Goal: Find specific page/section: Find specific page/section

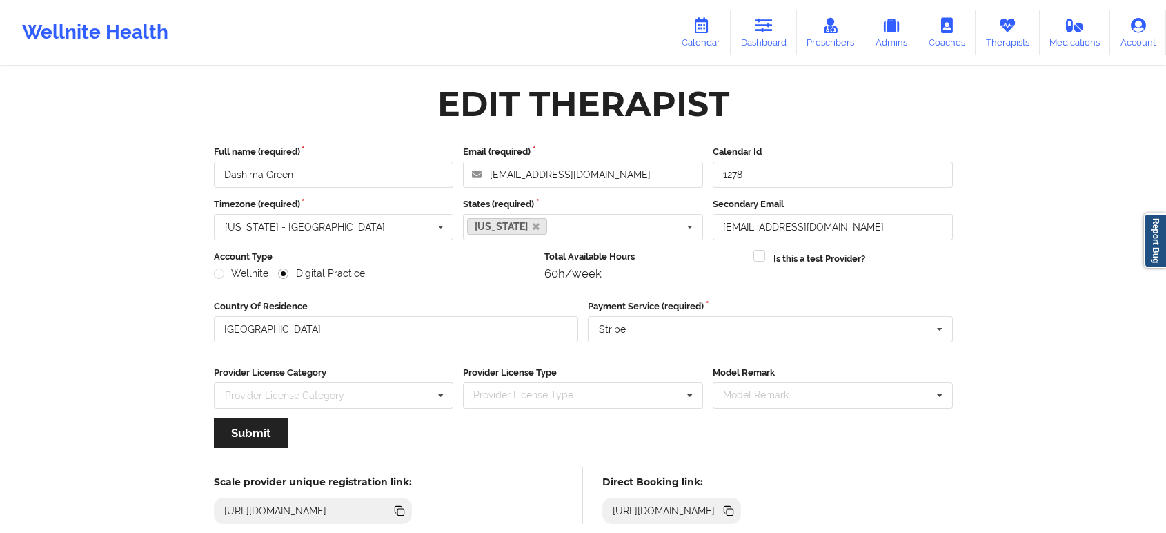
click at [1014, 42] on link "Therapists" at bounding box center [1008, 33] width 64 height 46
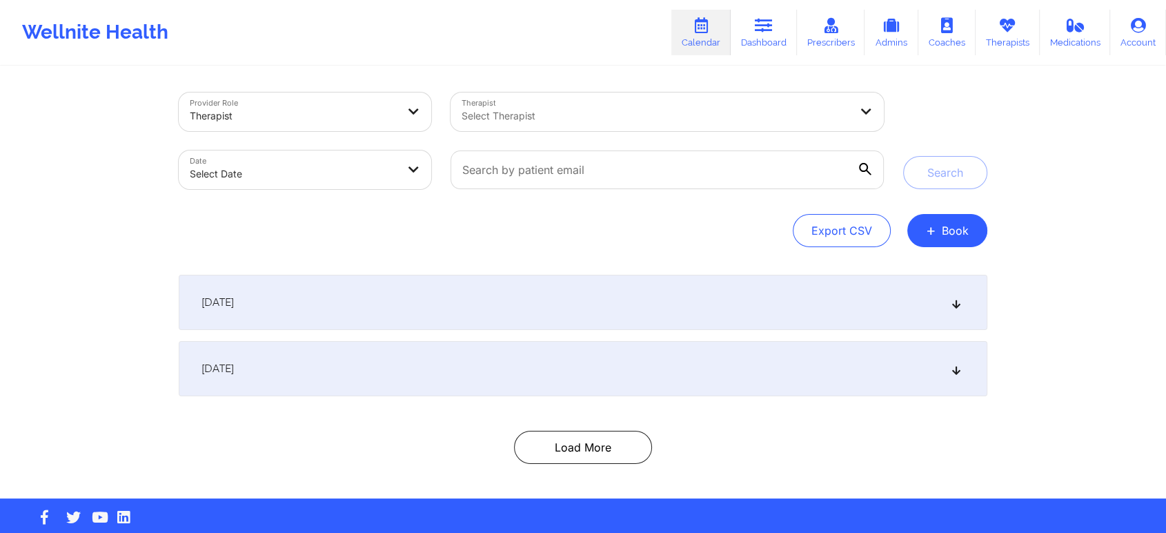
click at [705, 115] on div at bounding box center [656, 116] width 388 height 17
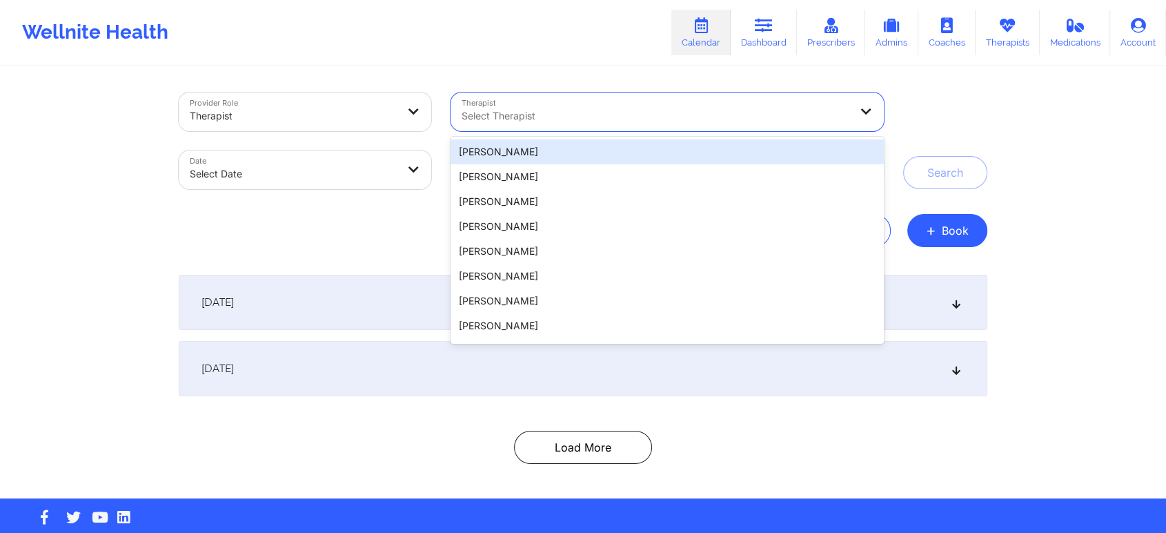
paste input "Margaret Fields"
type input "Margaret Fields"
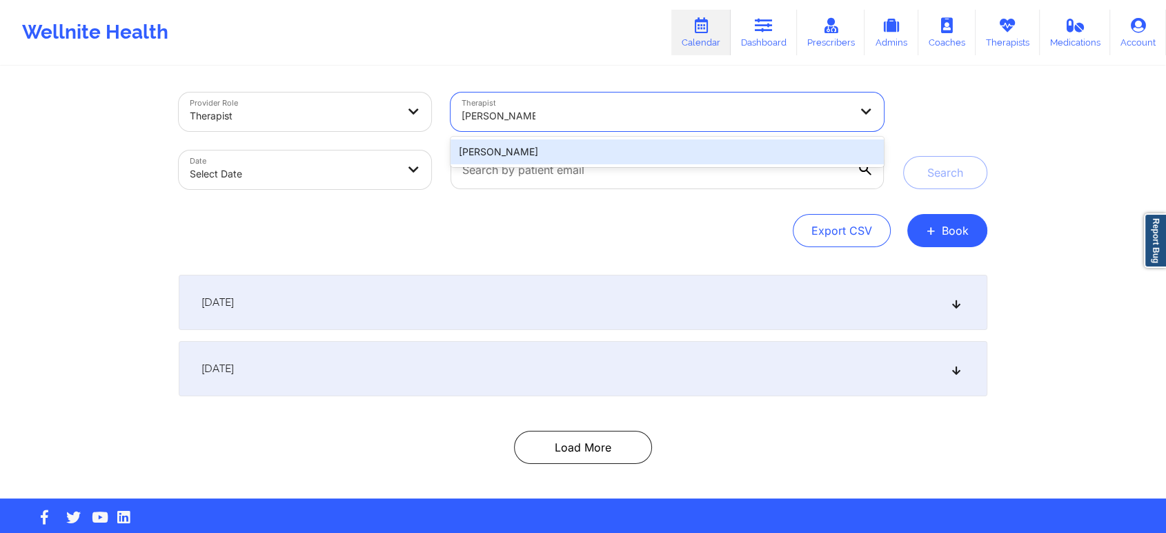
click at [651, 148] on div "Margaret Fields" at bounding box center [667, 151] width 433 height 25
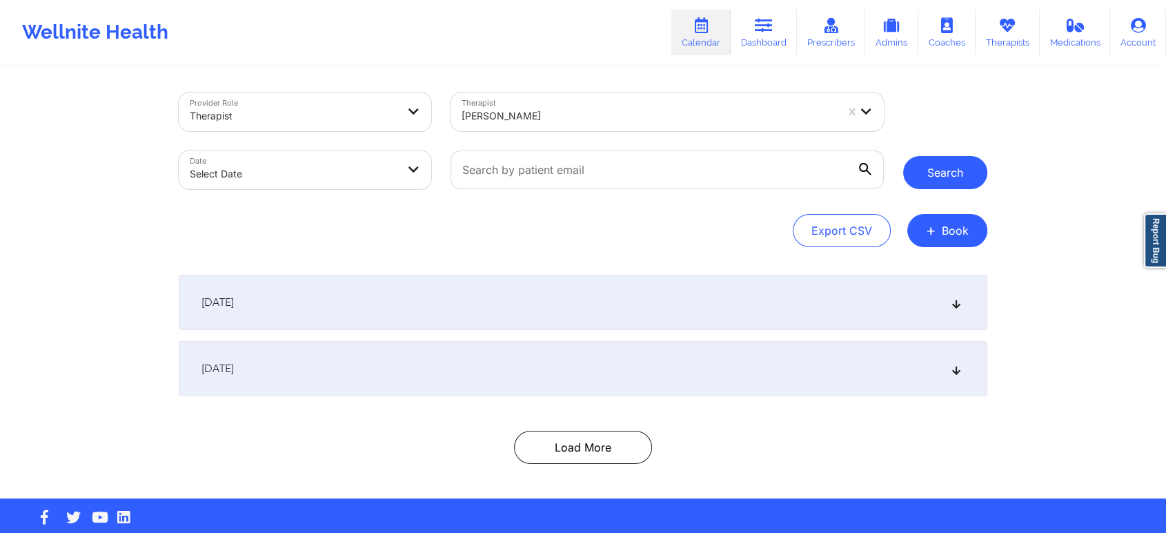
click at [958, 179] on button "Search" at bounding box center [945, 172] width 84 height 33
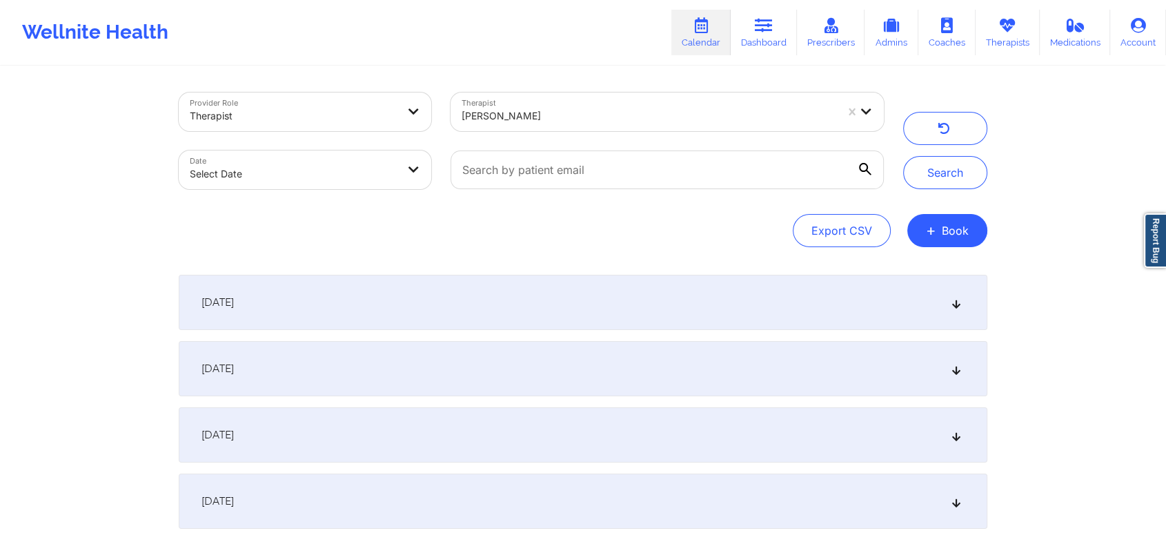
click at [951, 308] on div "September 24, 2025" at bounding box center [583, 302] width 809 height 55
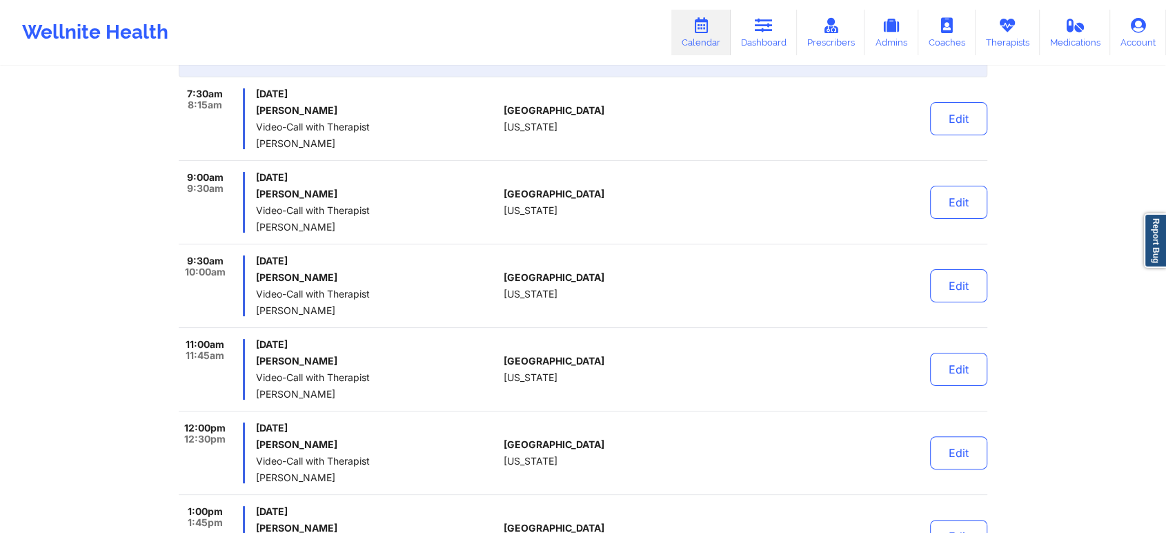
scroll to position [230, 0]
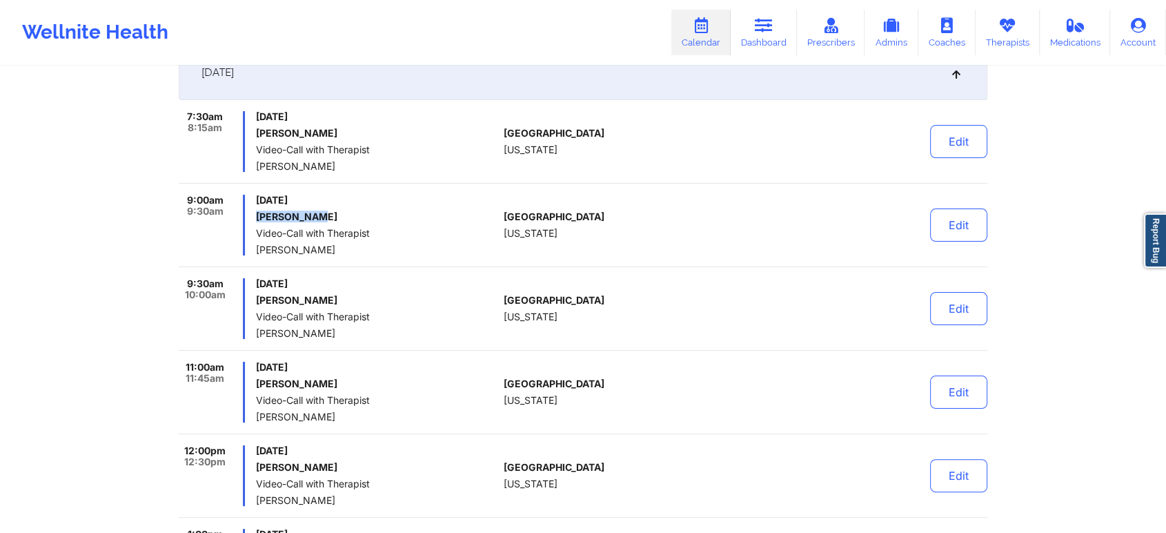
drag, startPoint x: 325, startPoint y: 214, endPoint x: 254, endPoint y: 214, distance: 71.1
click at [254, 214] on div "9:00am 9:30am Wednesday, September 24, 2025 Tatum Smith Video-Call with Therapi…" at bounding box center [338, 225] width 319 height 61
copy h6 "Tatum Smith"
drag, startPoint x: 327, startPoint y: 301, endPoint x: 256, endPoint y: 301, distance: 71.1
click at [256, 301] on h6 "William Tucci" at bounding box center [377, 300] width 242 height 11
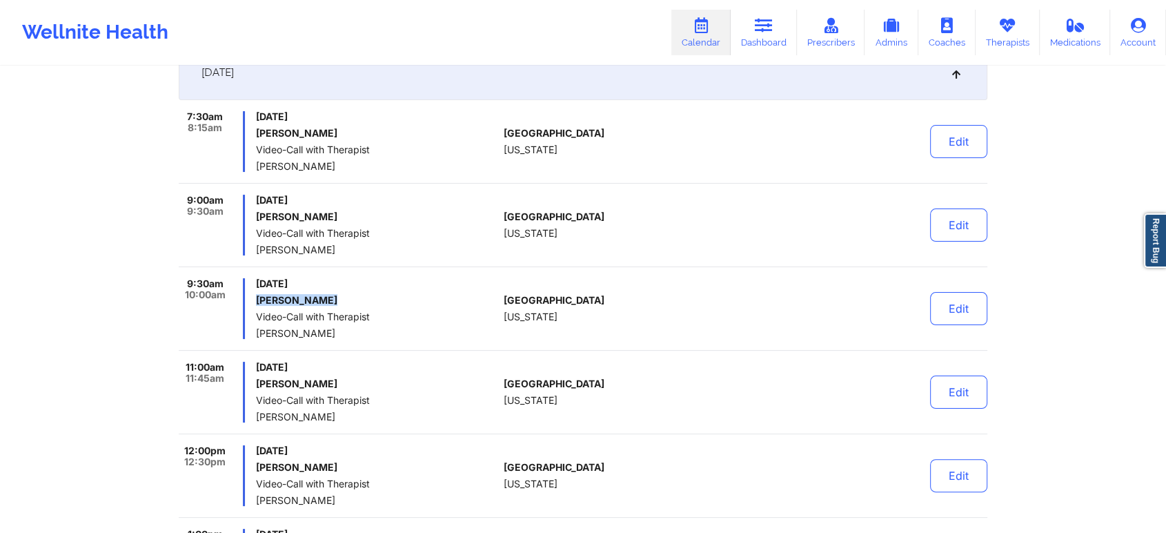
copy h6 "William Tucci"
click at [425, 317] on span "Video-Call with Therapist" at bounding box center [377, 316] width 242 height 11
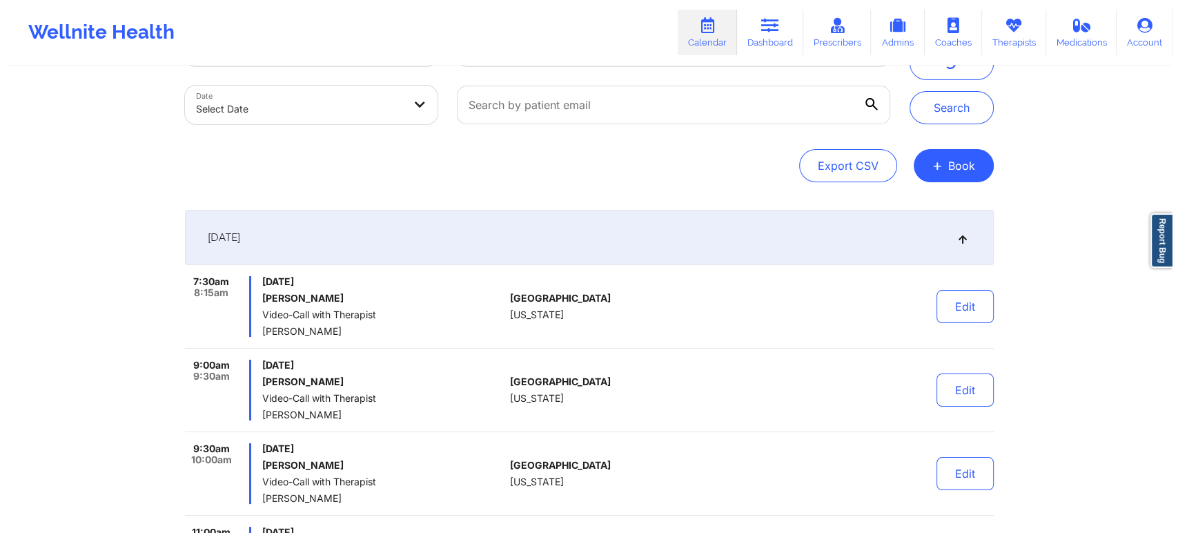
scroll to position [0, 0]
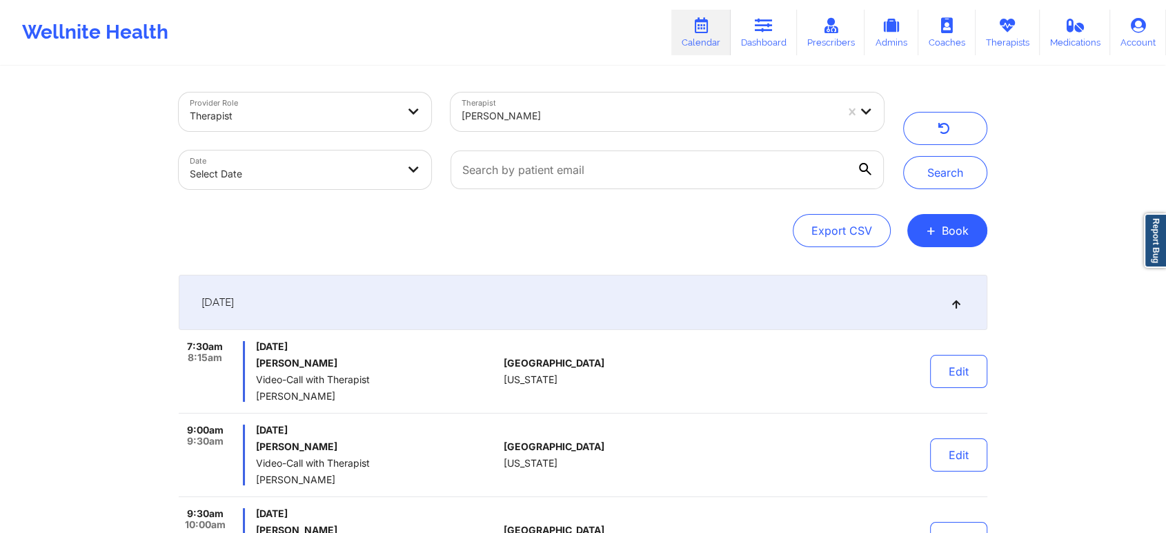
click at [620, 115] on div at bounding box center [649, 116] width 375 height 17
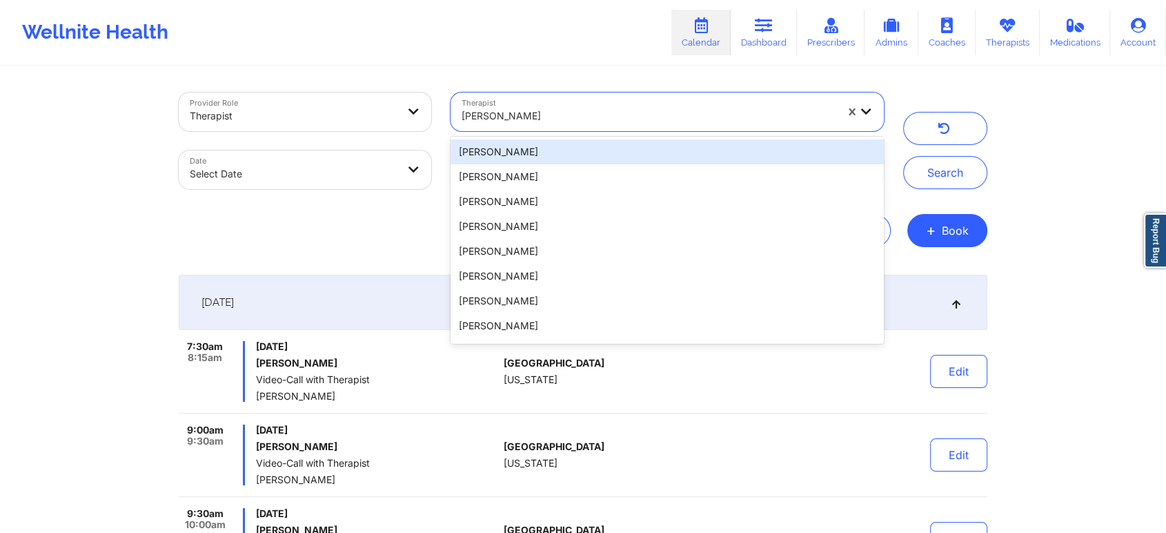
paste input "Usha Mirpuri"
type input "Usha Mirpuri"
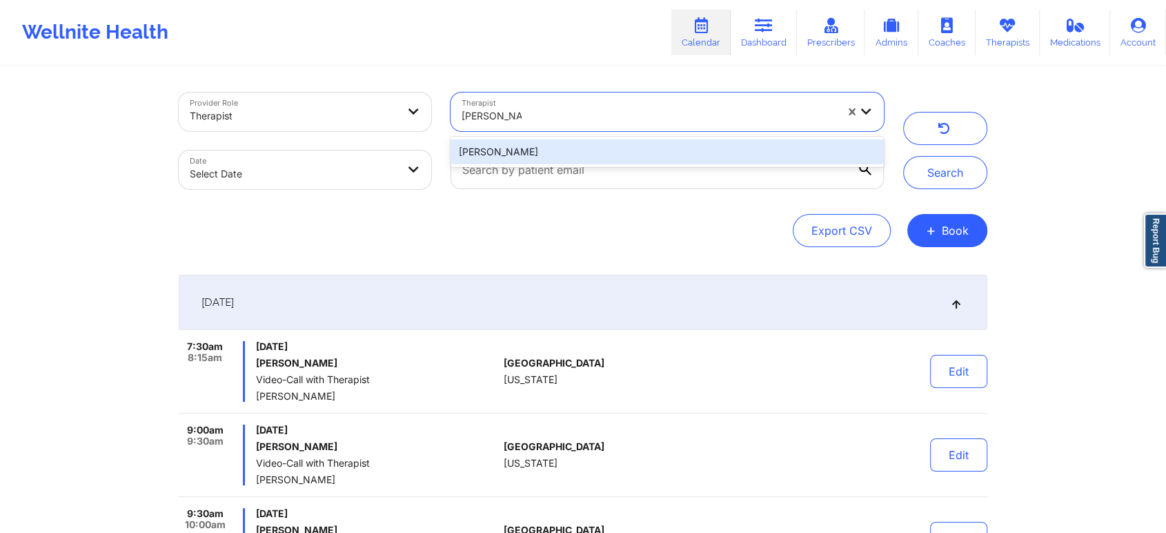
click at [631, 153] on div "Usha Mirpuri" at bounding box center [667, 151] width 433 height 25
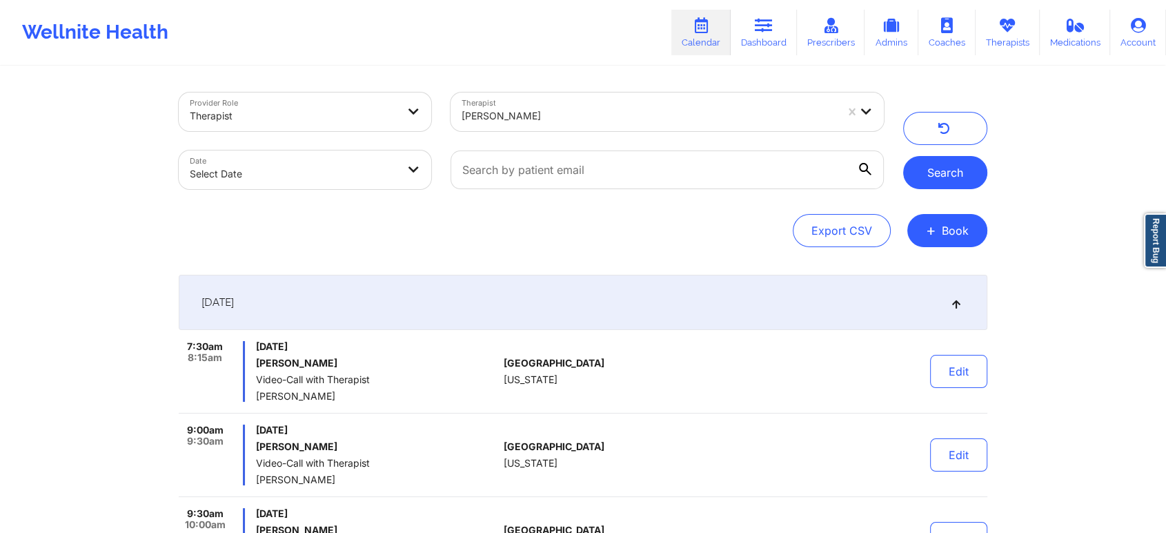
click at [973, 167] on button "Search" at bounding box center [945, 172] width 84 height 33
